Goal: Task Accomplishment & Management: Use online tool/utility

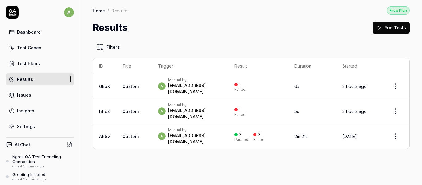
click at [22, 33] on div "Dashboard" at bounding box center [29, 32] width 24 height 6
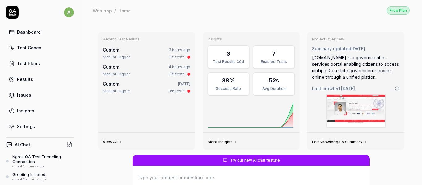
scroll to position [145, 0]
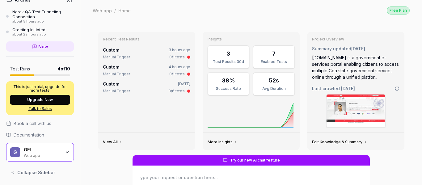
click at [66, 152] on icon "button" at bounding box center [67, 152] width 2 height 1
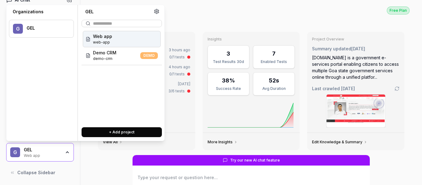
click at [65, 152] on icon "button" at bounding box center [67, 152] width 5 height 5
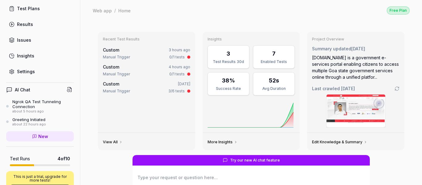
scroll to position [0, 0]
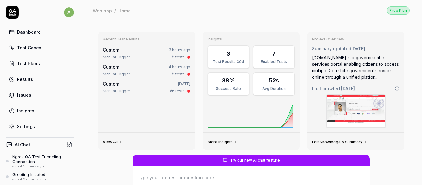
click at [31, 33] on div "Dashboard" at bounding box center [29, 32] width 24 height 6
type textarea "*"
click at [28, 46] on div "Test Cases" at bounding box center [29, 47] width 24 height 6
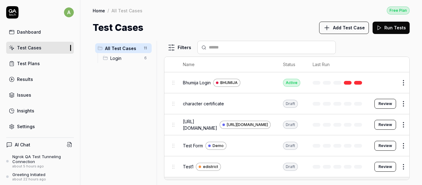
drag, startPoint x: 233, startPoint y: 128, endPoint x: 198, endPoint y: 122, distance: 36.1
click at [198, 122] on span "[URL][DOMAIN_NAME]" at bounding box center [200, 124] width 34 height 13
copy span "[DOMAIN_NAME][URL]"
